Goal: Transaction & Acquisition: Purchase product/service

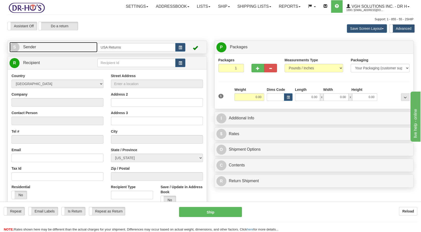
drag, startPoint x: 0, startPoint y: 0, endPoint x: 68, endPoint y: 49, distance: 83.8
click at [68, 49] on link "S Sender" at bounding box center [54, 47] width 88 height 10
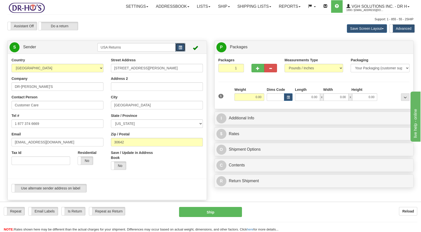
click at [179, 46] on span "button" at bounding box center [181, 47] width 4 height 3
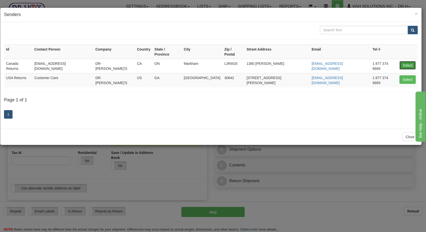
click at [404, 61] on button "Select" at bounding box center [407, 65] width 16 height 9
type input "Canada Returns"
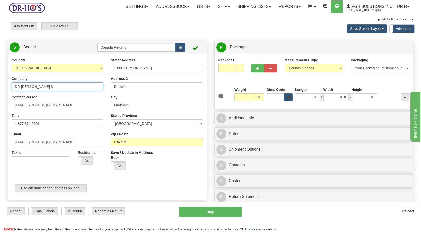
drag, startPoint x: 41, startPoint y: 86, endPoint x: 0, endPoint y: 94, distance: 41.4
click at [8, 92] on div "Country [GEOGRAPHIC_DATA] [GEOGRAPHIC_DATA] [GEOGRAPHIC_DATA] [GEOGRAPHIC_DATA]…" at bounding box center [107, 127] width 199 height 139
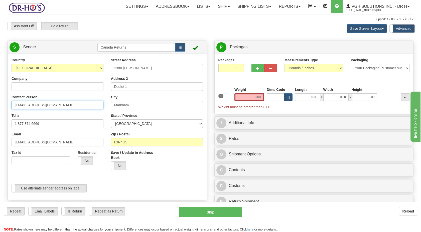
drag, startPoint x: 48, startPoint y: 101, endPoint x: 0, endPoint y: 115, distance: 50.4
click at [0, 115] on html "Training Course Close Toggle navigation Settings Shipping Preferences New Sende…" at bounding box center [210, 116] width 421 height 232
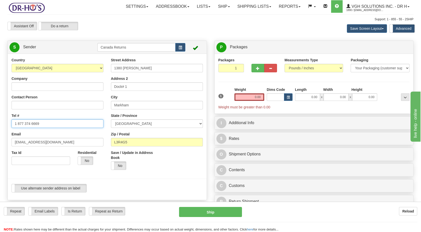
drag, startPoint x: 18, startPoint y: 126, endPoint x: 0, endPoint y: 131, distance: 18.8
click at [0, 130] on html "Training Course Close Toggle navigation Settings Shipping Preferences New Sende…" at bounding box center [210, 116] width 421 height 232
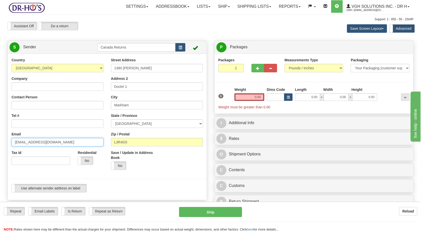
drag, startPoint x: 48, startPoint y: 143, endPoint x: 1, endPoint y: 144, distance: 47.1
click at [0, 145] on html "Training Course Close Toggle navigation Settings Shipping Preferences New Sende…" at bounding box center [210, 116] width 421 height 232
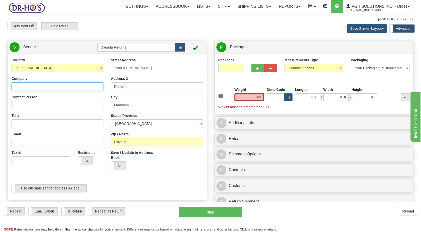
click at [37, 86] on input "Company" at bounding box center [58, 86] width 92 height 9
paste input "[PERSON_NAME]"
type input "[PERSON_NAME]"
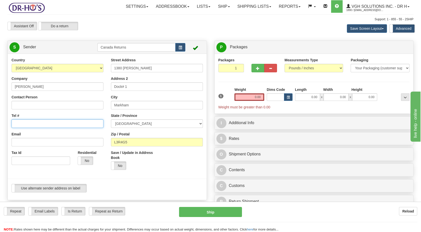
click at [29, 121] on input "Tel #" at bounding box center [58, 124] width 92 height 9
paste input "9059264956"
type input "9059264956"
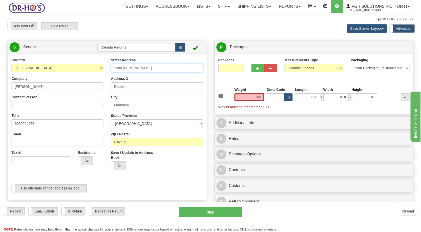
drag, startPoint x: 146, startPoint y: 69, endPoint x: 91, endPoint y: 73, distance: 55.3
click at [91, 73] on div "Country [GEOGRAPHIC_DATA] [GEOGRAPHIC_DATA] [GEOGRAPHIC_DATA] [GEOGRAPHIC_DATA]…" at bounding box center [107, 127] width 199 height 139
paste input "[STREET_ADDRESS]"
drag, startPoint x: 155, startPoint y: 67, endPoint x: 177, endPoint y: 68, distance: 22.6
click at [177, 68] on input "[STREET_ADDRESS]" at bounding box center [157, 68] width 92 height 9
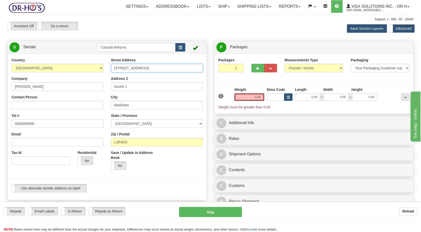
type input "[STREET_ADDRESS]"
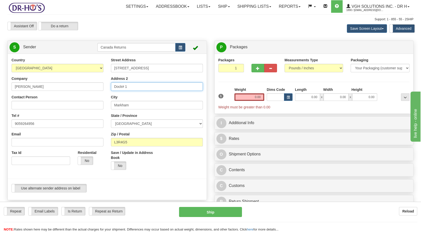
drag, startPoint x: 141, startPoint y: 87, endPoint x: 81, endPoint y: 95, distance: 60.4
click at [81, 95] on div "Country [GEOGRAPHIC_DATA] [GEOGRAPHIC_DATA] [GEOGRAPHIC_DATA] [GEOGRAPHIC_DATA]…" at bounding box center [107, 127] width 199 height 139
paste input "Unit 26"
type input "Unit 26"
drag, startPoint x: 133, startPoint y: 102, endPoint x: 96, endPoint y: 106, distance: 37.3
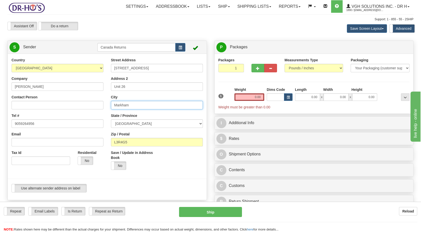
click at [100, 106] on div "Country [GEOGRAPHIC_DATA] [GEOGRAPHIC_DATA] [GEOGRAPHIC_DATA] [GEOGRAPHIC_DATA]…" at bounding box center [107, 127] width 199 height 139
drag, startPoint x: 129, startPoint y: 122, endPoint x: 89, endPoint y: 122, distance: 40.4
click at [89, 122] on div "Country [GEOGRAPHIC_DATA] [GEOGRAPHIC_DATA] [GEOGRAPHIC_DATA] [GEOGRAPHIC_DATA]…" at bounding box center [107, 127] width 199 height 139
click at [134, 106] on input "City" at bounding box center [157, 105] width 92 height 9
paste input "Oshawa"
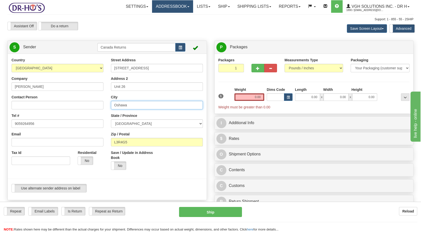
type input "Oshawa"
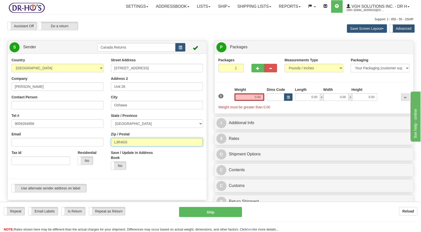
drag, startPoint x: 104, startPoint y: 144, endPoint x: 93, endPoint y: 149, distance: 12.3
click at [90, 145] on div "Country [GEOGRAPHIC_DATA] [GEOGRAPHIC_DATA] [GEOGRAPHIC_DATA] [GEOGRAPHIC_DATA]…" at bounding box center [107, 127] width 199 height 139
paste input "1J8G7"
type input "L1J8G7"
drag, startPoint x: 144, startPoint y: 168, endPoint x: 134, endPoint y: 157, distance: 15.1
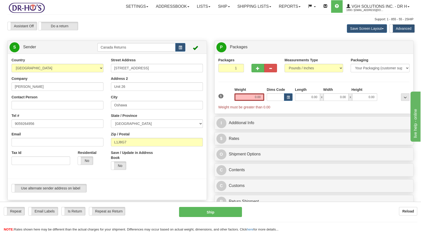
click at [142, 164] on div "Yes No" at bounding box center [132, 166] width 42 height 9
click at [145, 177] on div at bounding box center [107, 179] width 207 height 10
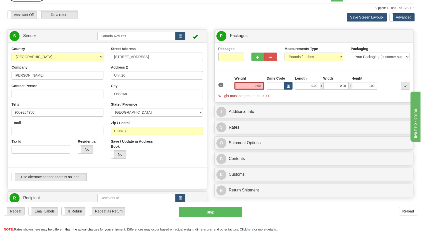
scroll to position [56, 0]
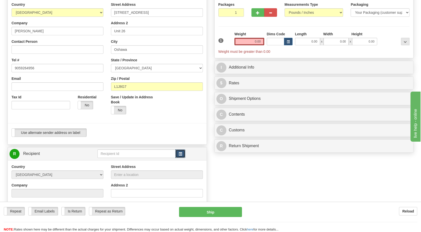
click at [180, 155] on span "button" at bounding box center [181, 154] width 4 height 3
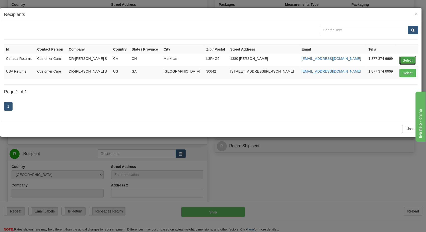
drag, startPoint x: 407, startPoint y: 61, endPoint x: 214, endPoint y: 127, distance: 204.0
click at [407, 60] on button "Select" at bounding box center [407, 60] width 16 height 9
type input "Canada Returns"
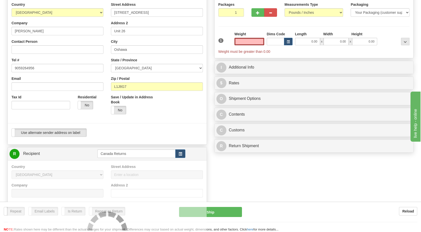
type input "0.00"
click at [149, 132] on div "Use alternate sender address on label Use alternate sender address on label" at bounding box center [107, 133] width 191 height 9
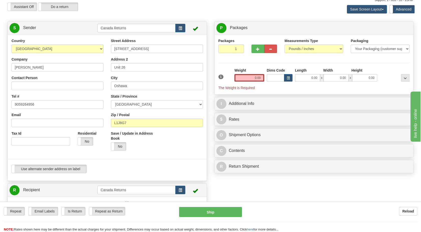
scroll to position [0, 0]
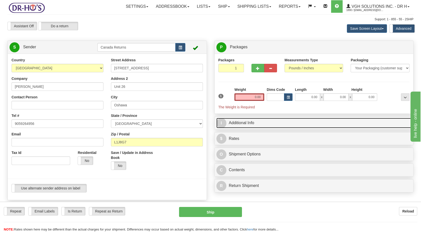
click at [237, 123] on link "I Additional Info" at bounding box center [315, 123] width 196 height 10
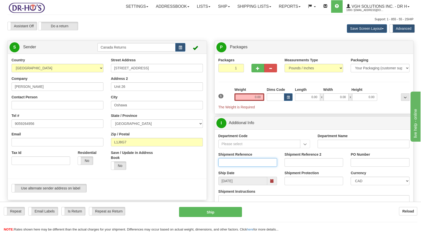
drag, startPoint x: 234, startPoint y: 162, endPoint x: 228, endPoint y: 163, distance: 5.5
click at [233, 162] on input "Shipment Reference" at bounding box center [248, 162] width 59 height 9
paste input "CU25810784"
type input "CU25810784"
click at [187, 171] on div "Save / Update in Address Book Yes No" at bounding box center [157, 162] width 100 height 24
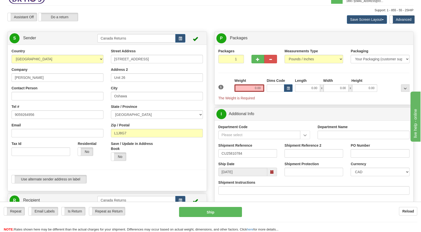
scroll to position [28, 0]
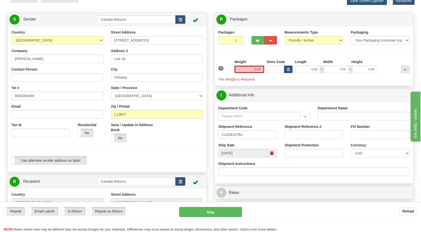
click at [274, 154] on span at bounding box center [272, 153] width 10 height 9
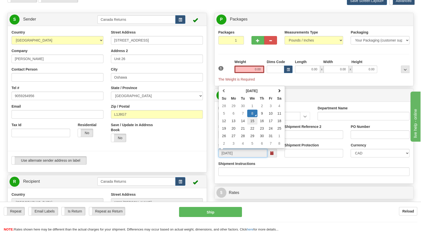
click at [252, 122] on td "15" at bounding box center [252, 121] width 10 height 8
type input "[DATE]"
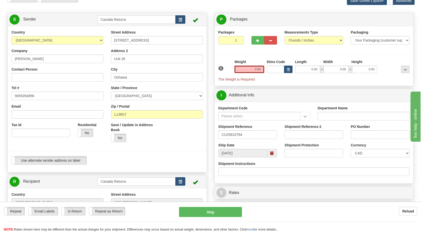
click at [184, 155] on div at bounding box center [107, 151] width 207 height 10
click at [249, 68] on input "0.00" at bounding box center [250, 70] width 30 height 8
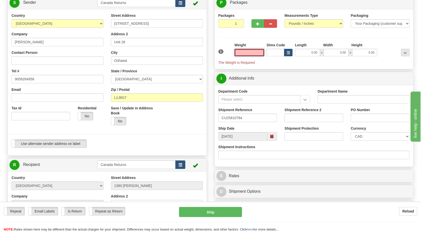
scroll to position [0, 0]
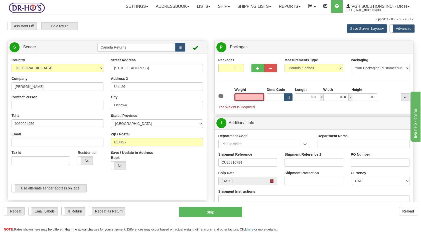
click at [246, 96] on input "text" at bounding box center [250, 97] width 30 height 8
type input "1.00"
click at [220, 81] on div "Packages 1 1 Measurements Type" at bounding box center [314, 84] width 191 height 52
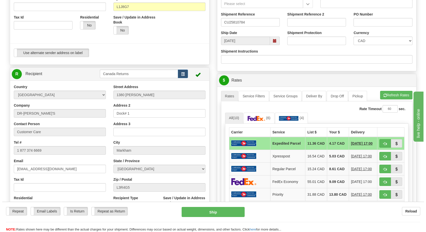
scroll to position [167, 0]
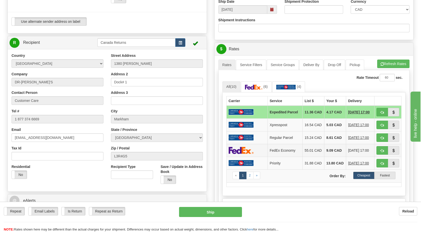
click at [258, 155] on td at bounding box center [247, 150] width 41 height 13
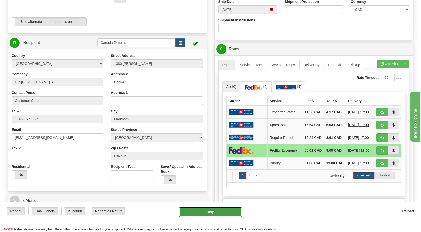
click at [203, 213] on button "Ship" at bounding box center [210, 212] width 63 height 10
type input "20"
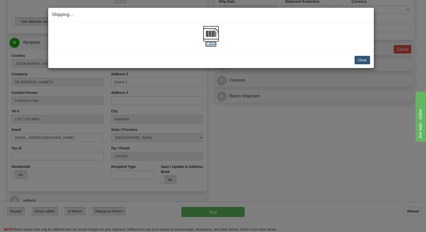
click at [208, 37] on img at bounding box center [211, 34] width 16 height 16
